Goal: Transaction & Acquisition: Subscribe to service/newsletter

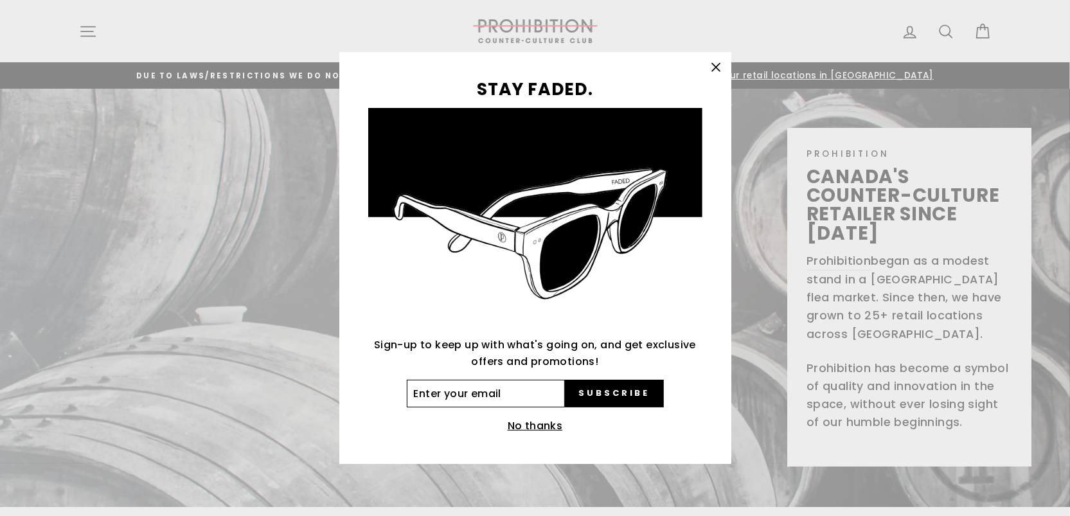
click at [532, 402] on input "Enter your email" at bounding box center [486, 394] width 159 height 28
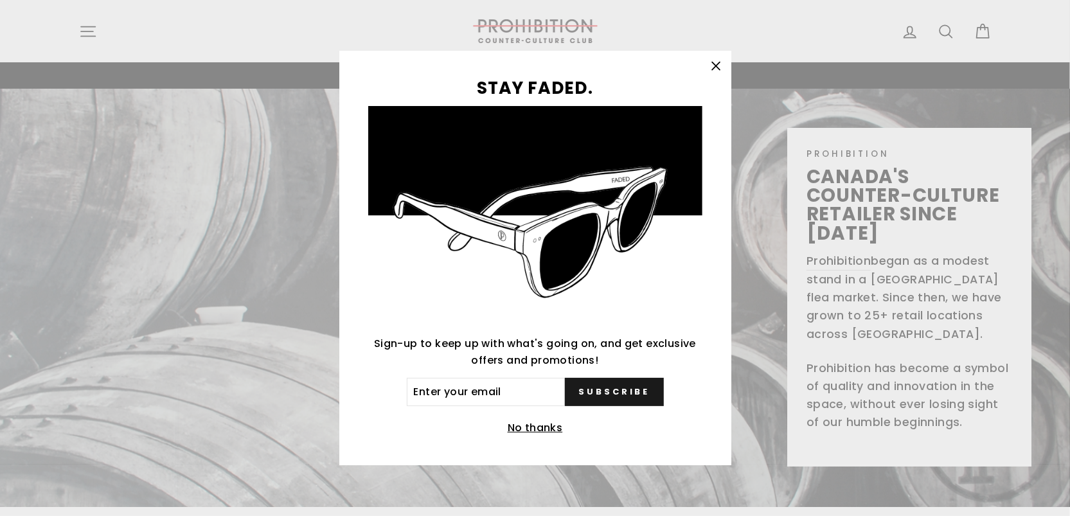
click at [600, 394] on button "Subscribe" at bounding box center [614, 392] width 98 height 28
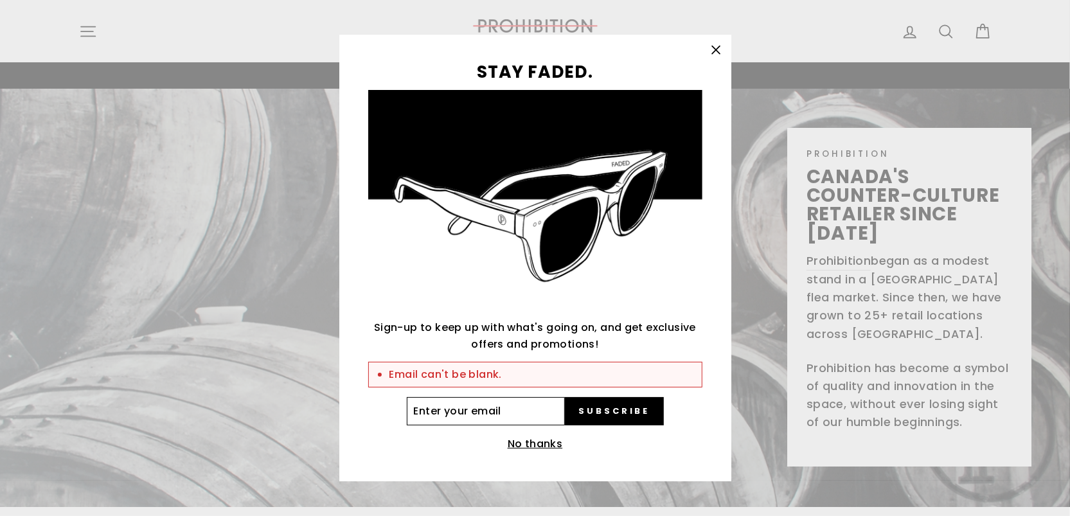
click at [501, 415] on input "Enter your email" at bounding box center [486, 411] width 159 height 28
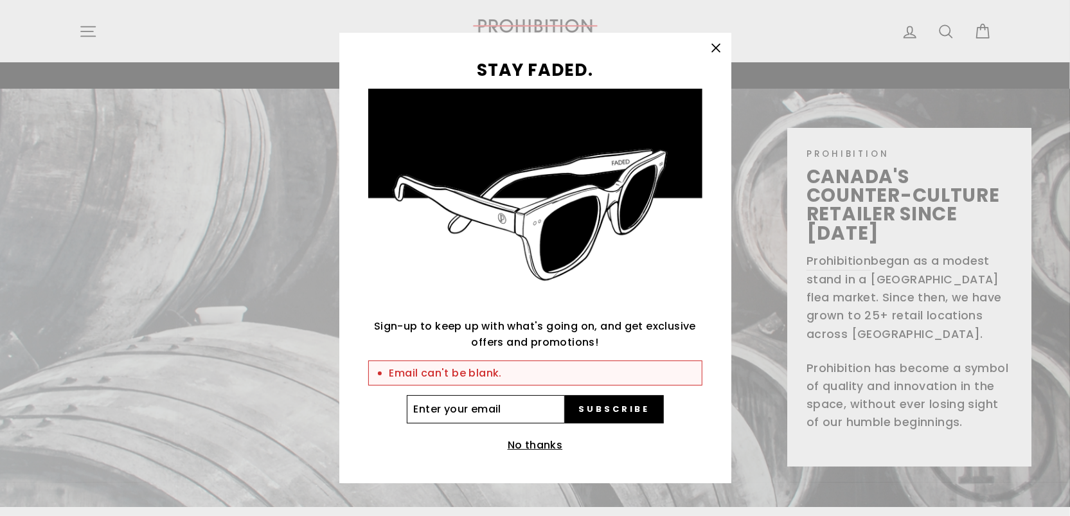
drag, startPoint x: 508, startPoint y: 413, endPoint x: 507, endPoint y: 422, distance: 9.0
click at [508, 413] on input "Enter your email" at bounding box center [486, 409] width 159 height 28
type input "theo.ouellet@hotmail.com"
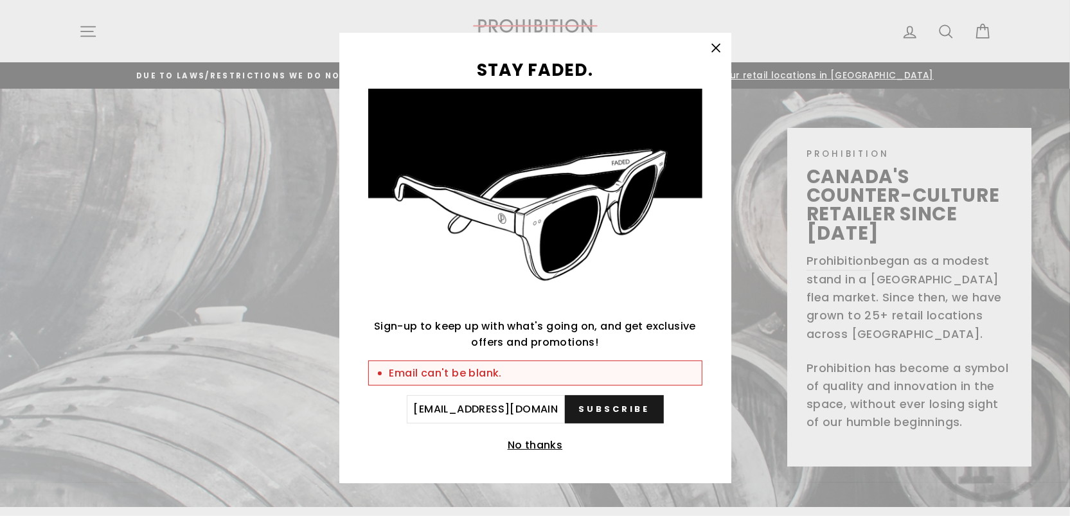
click at [618, 399] on button "Subscribe" at bounding box center [614, 409] width 98 height 28
click at [626, 420] on button "Subscribe" at bounding box center [614, 409] width 98 height 28
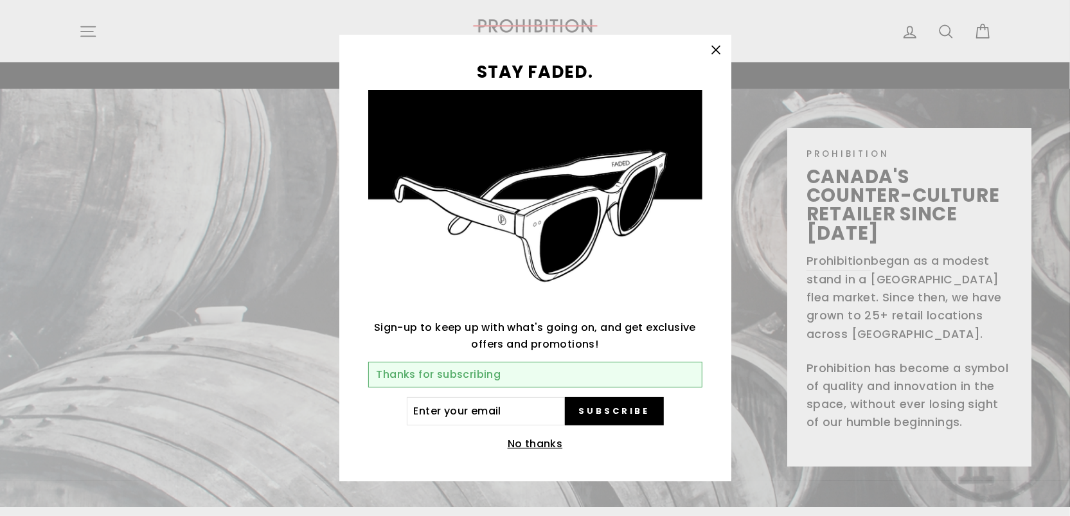
click at [712, 46] on icon "button" at bounding box center [716, 50] width 8 height 8
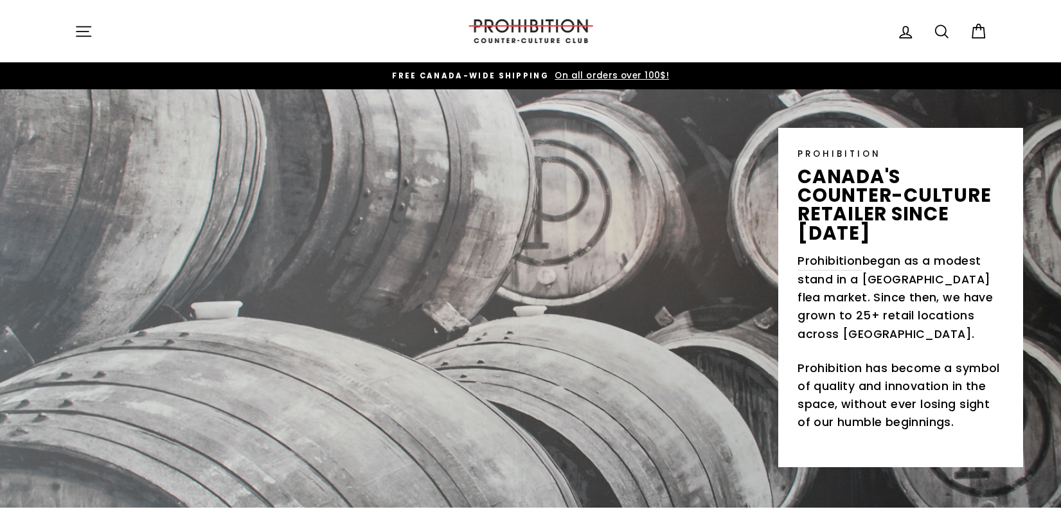
click at [69, 15] on div "Site navigation Log in Search Cart" at bounding box center [531, 31] width 964 height 37
click at [77, 30] on icon "button" at bounding box center [83, 31] width 14 height 10
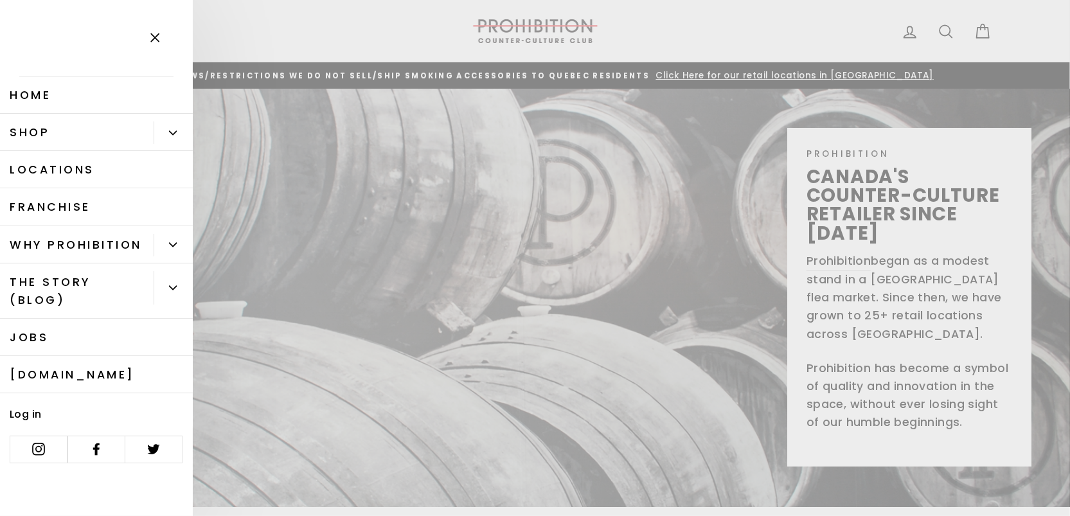
click at [174, 126] on button "Primary" at bounding box center [173, 132] width 39 height 22
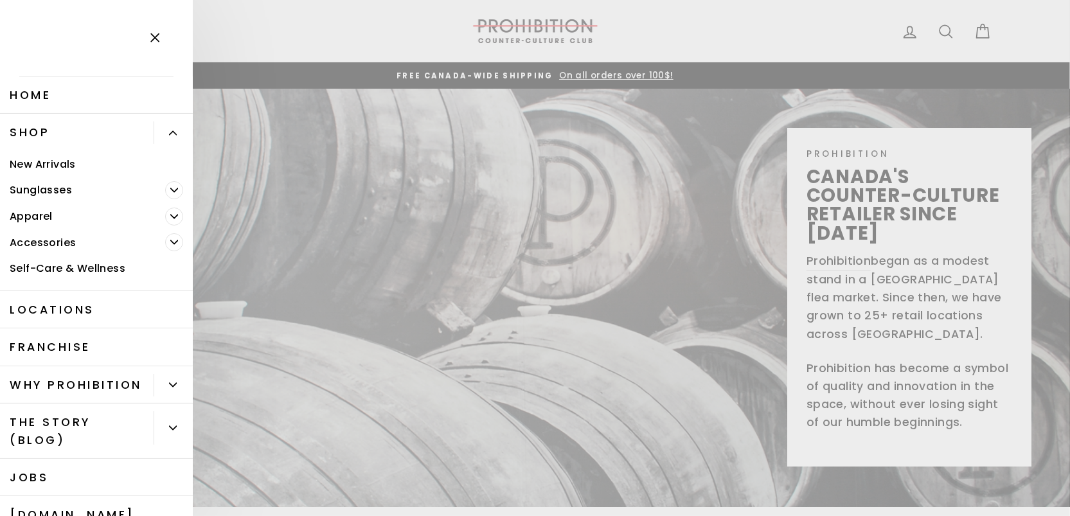
click at [42, 132] on link "Shop" at bounding box center [77, 132] width 154 height 37
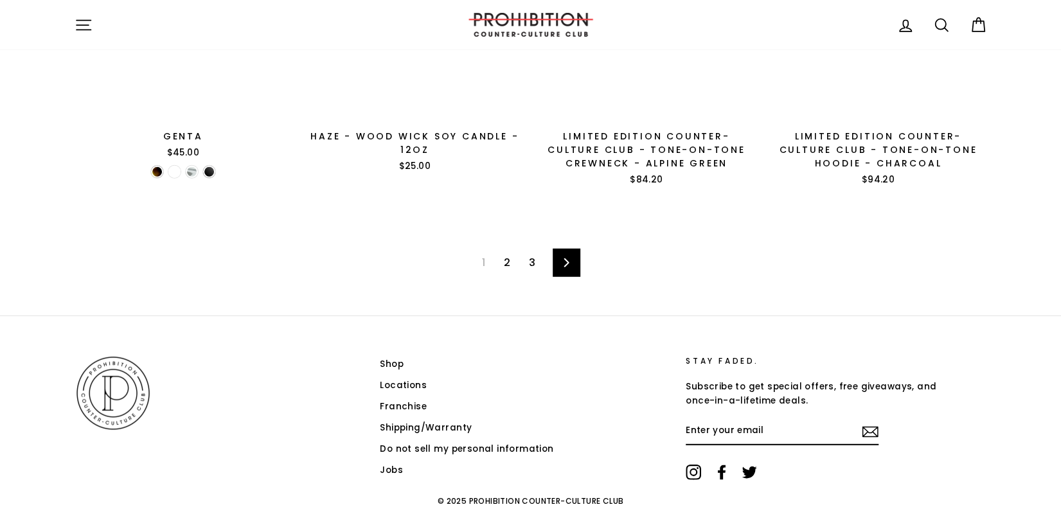
scroll to position [2184, 0]
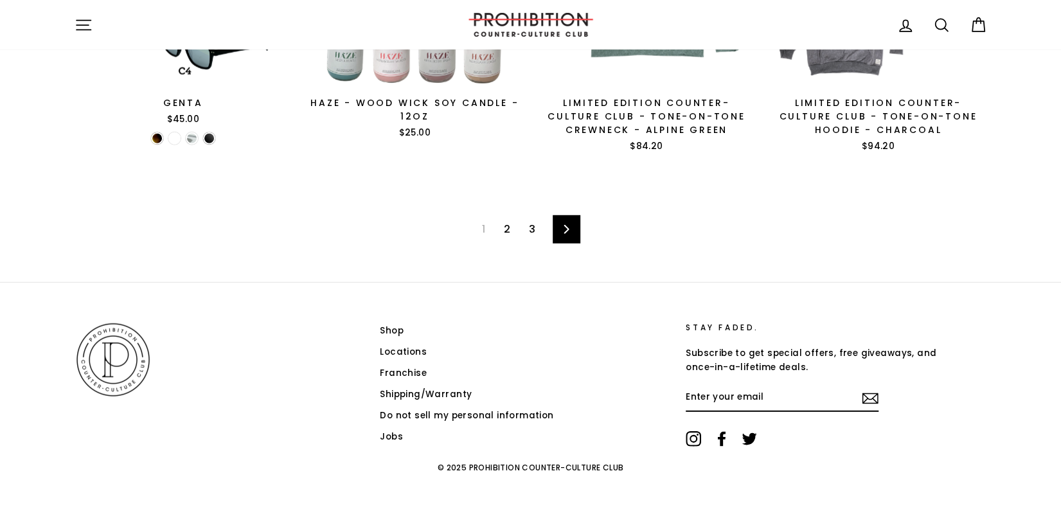
click at [512, 231] on link "2" at bounding box center [507, 229] width 22 height 21
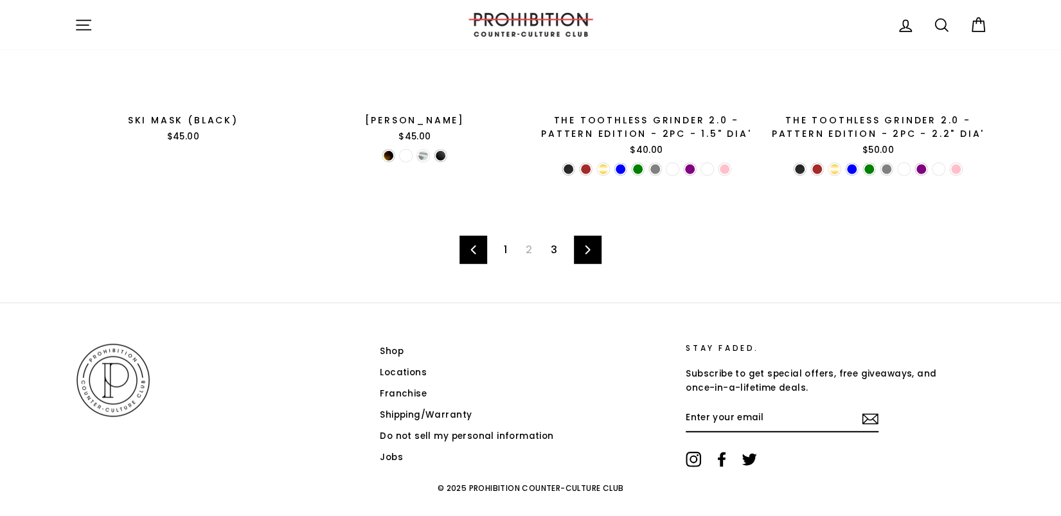
scroll to position [2121, 0]
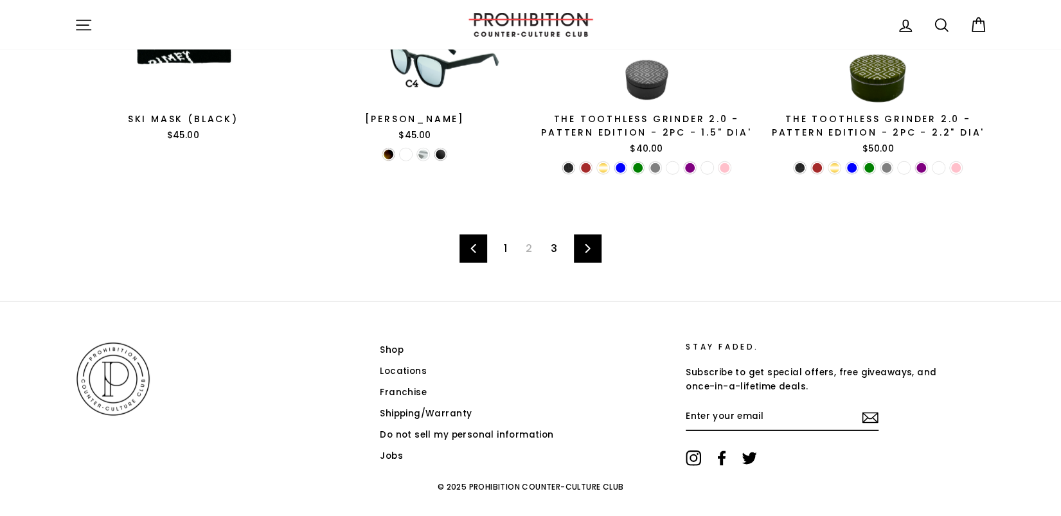
click at [555, 245] on link "3" at bounding box center [554, 248] width 22 height 21
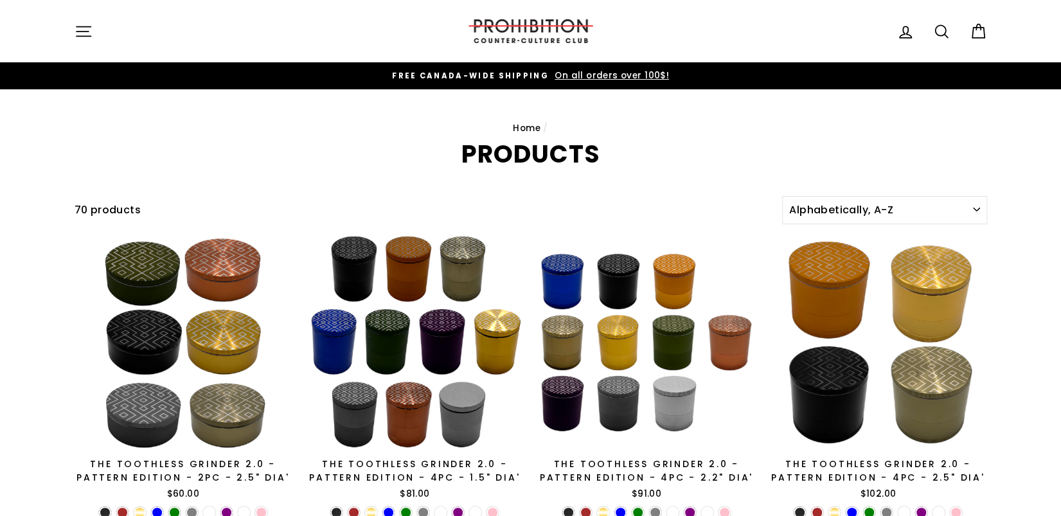
click at [85, 34] on icon "button" at bounding box center [84, 31] width 18 height 18
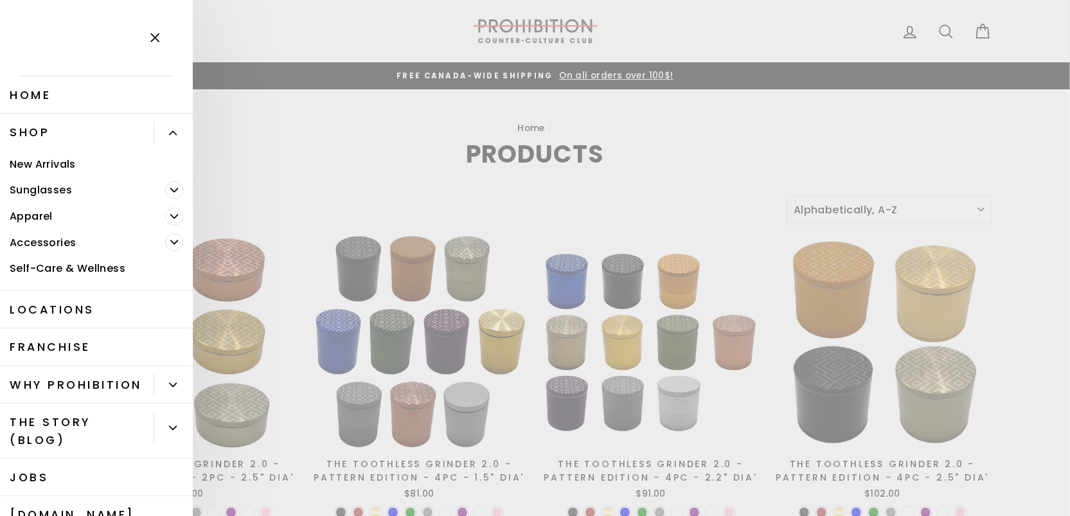
click at [21, 93] on link "Home" at bounding box center [96, 94] width 193 height 37
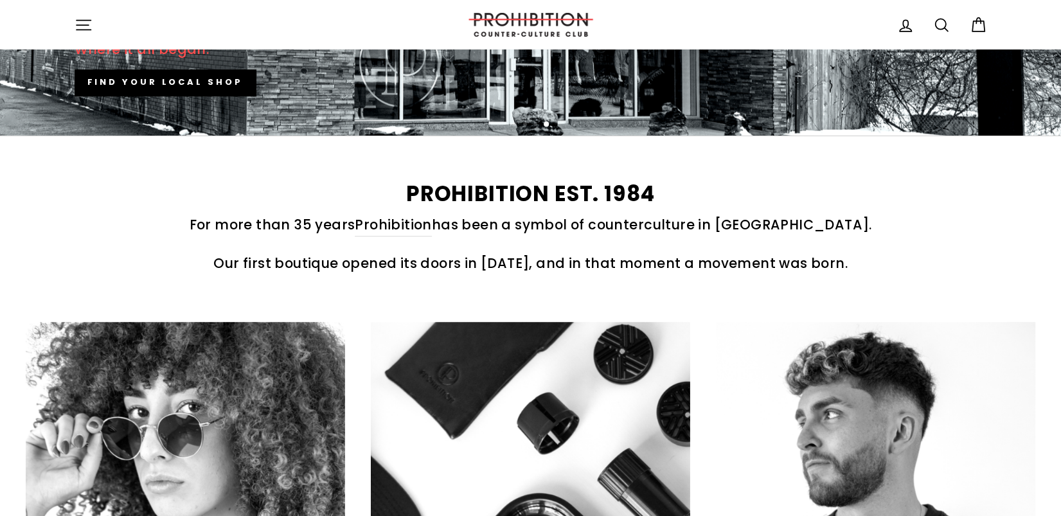
scroll to position [427, 0]
